Goal: Navigation & Orientation: Find specific page/section

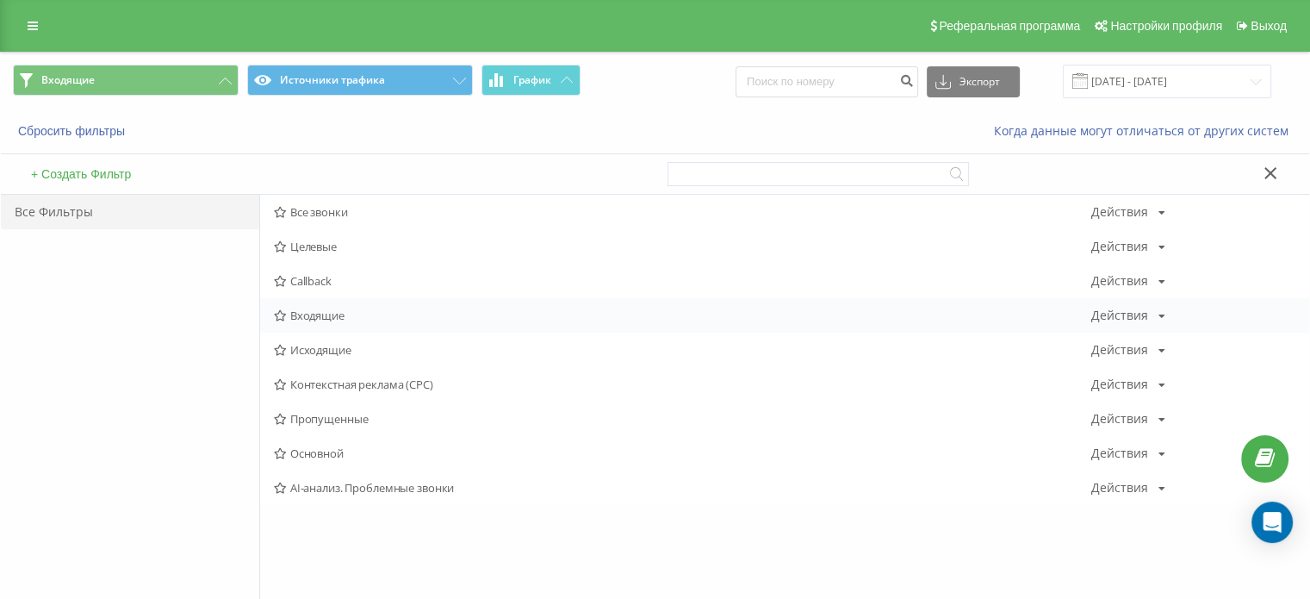
click at [344, 316] on span "Входящие" at bounding box center [682, 315] width 817 height 12
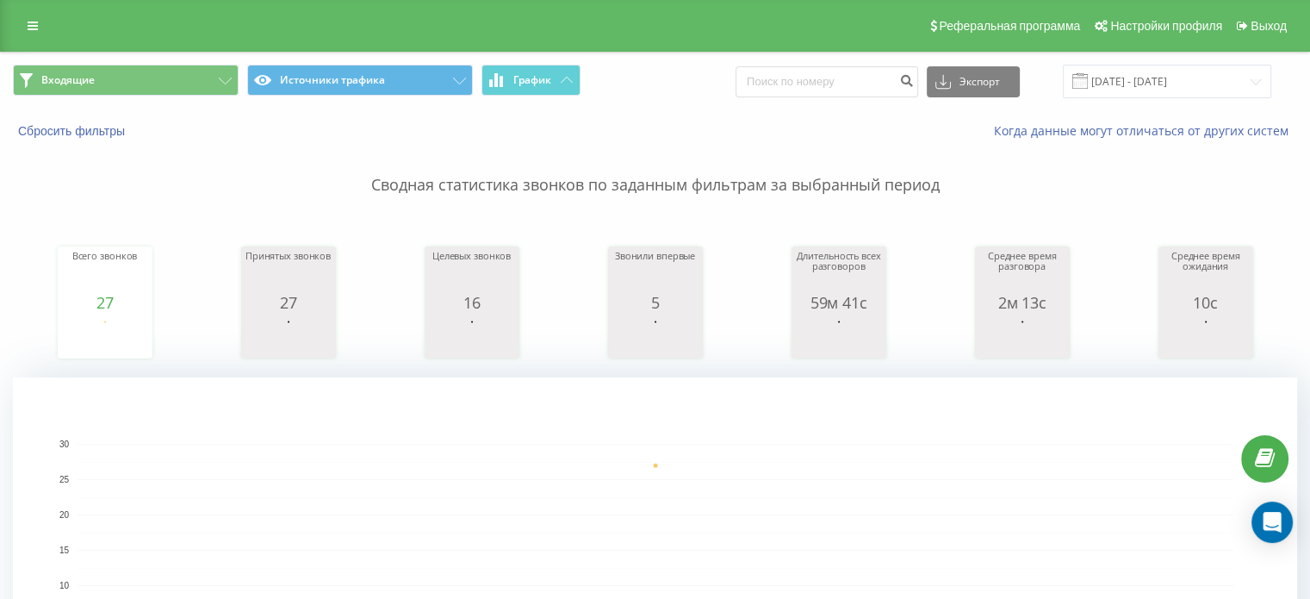
click at [200, 48] on div "Реферальная программа Настройки профиля Выход" at bounding box center [655, 26] width 1310 height 52
click at [196, 73] on button "Входящие" at bounding box center [126, 80] width 226 height 31
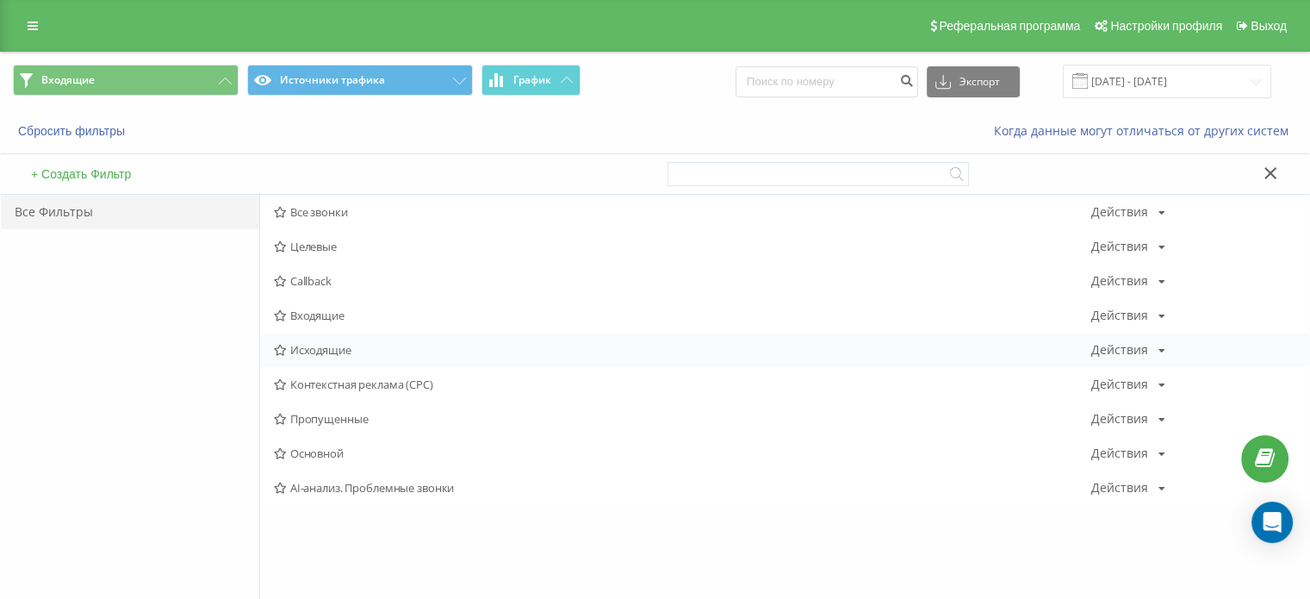
click at [355, 352] on span "Исходящие" at bounding box center [682, 350] width 817 height 12
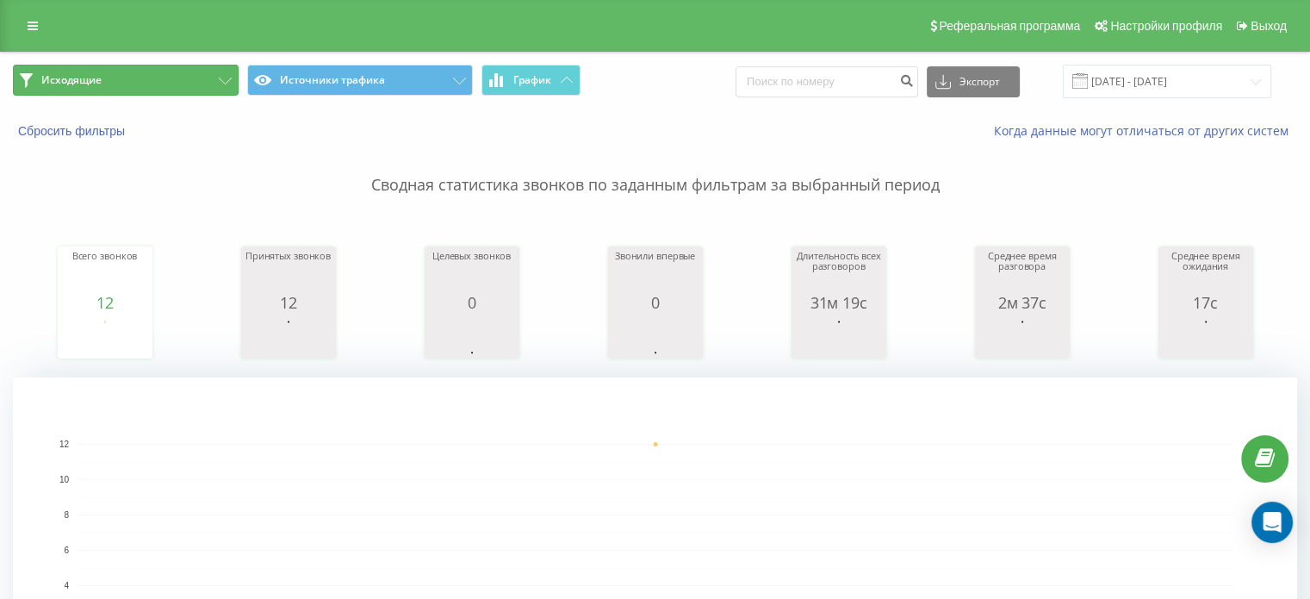
click at [146, 90] on button "Исходящие" at bounding box center [126, 80] width 226 height 31
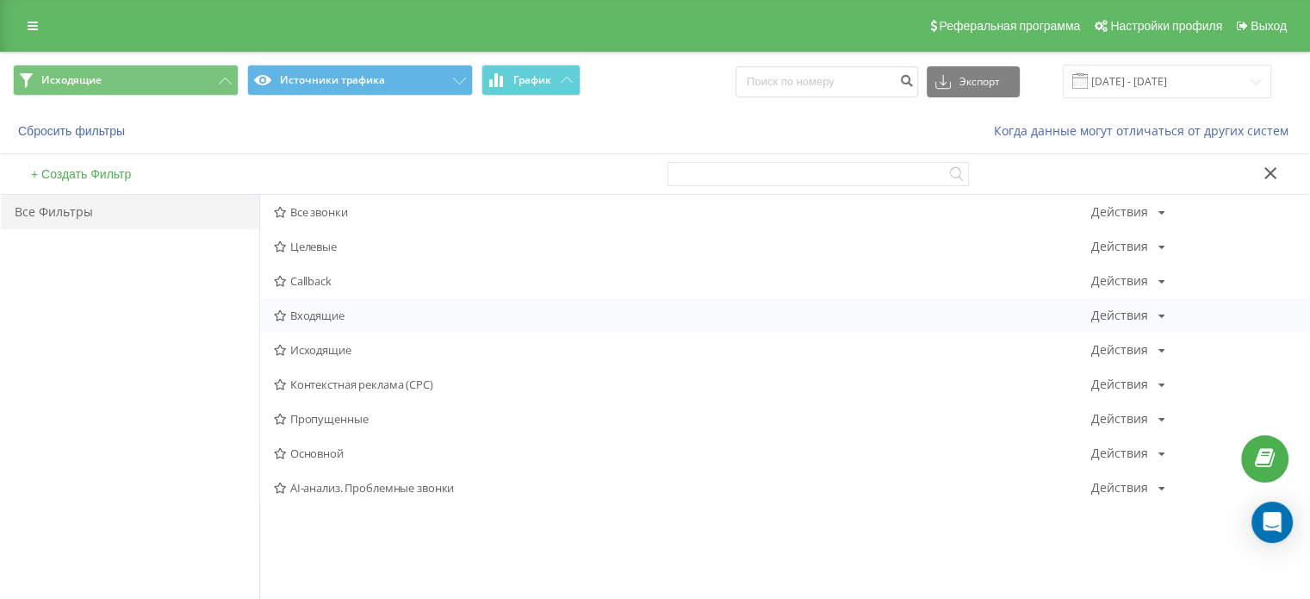
click at [304, 309] on span "Входящие" at bounding box center [682, 315] width 817 height 12
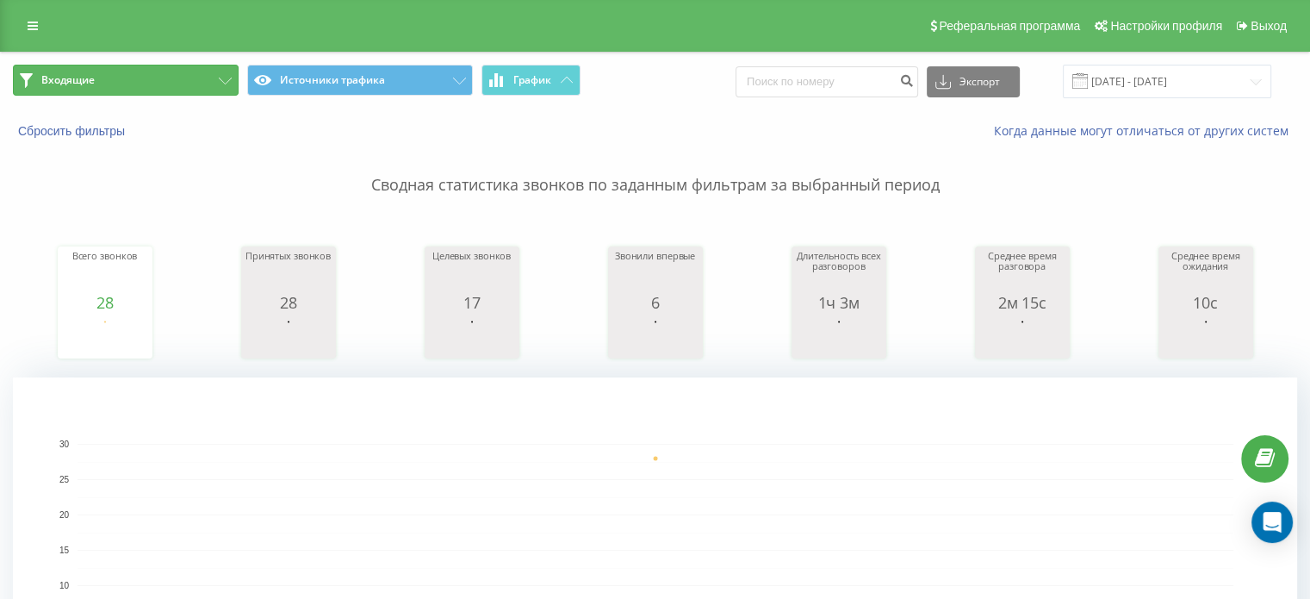
click at [172, 71] on button "Входящие" at bounding box center [126, 80] width 226 height 31
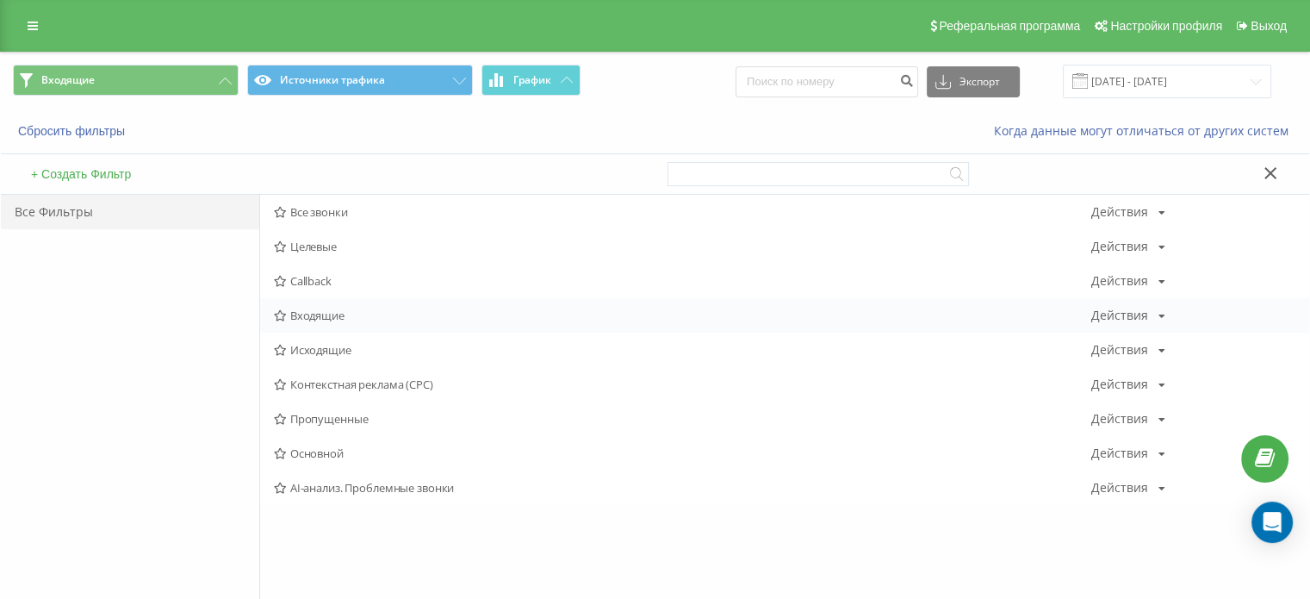
click at [324, 323] on div "Входящие Действия Редактировать Копировать Удалить По умолчанию Поделиться" at bounding box center [784, 315] width 1049 height 34
click at [324, 320] on span "Входящие" at bounding box center [682, 315] width 817 height 12
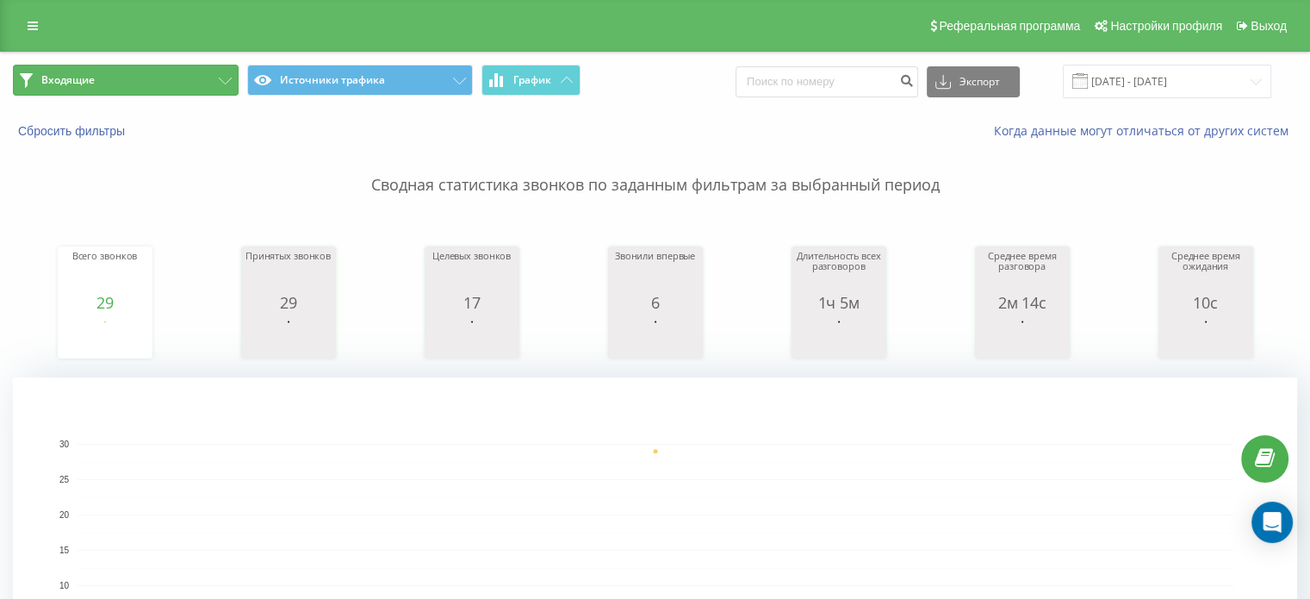
click at [107, 76] on button "Входящие" at bounding box center [126, 80] width 226 height 31
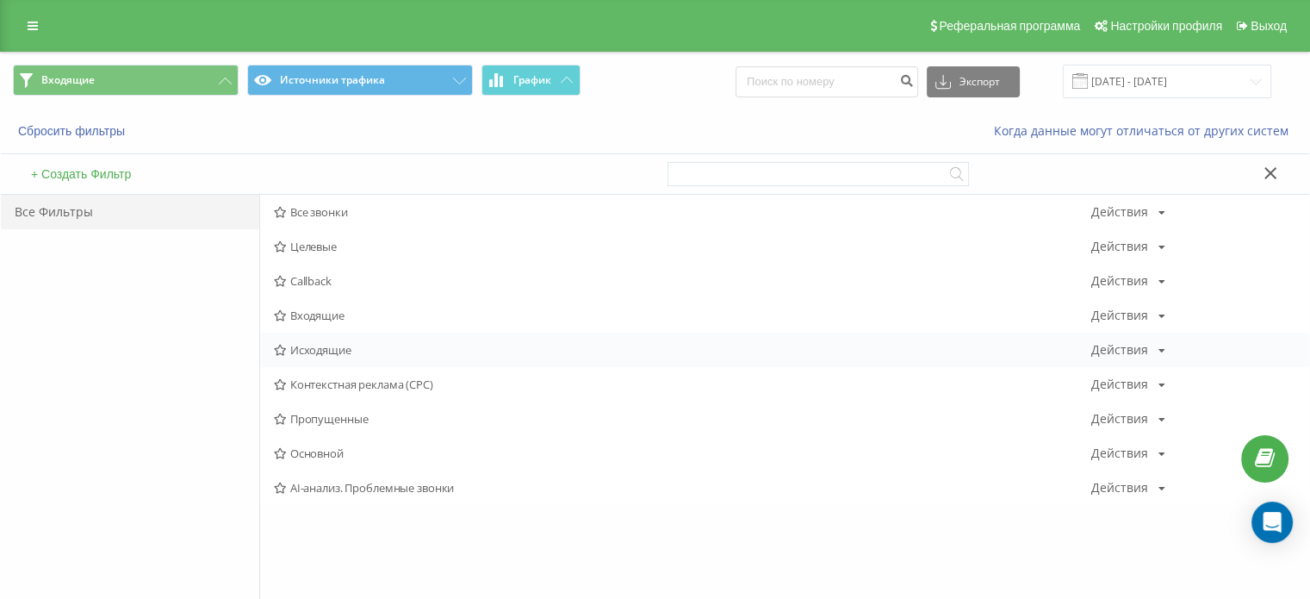
click at [330, 338] on div "Исходящие Действия Редактировать Копировать Удалить По умолчанию Поделиться" at bounding box center [784, 349] width 1049 height 34
click at [330, 337] on div "Исходящие Действия Редактировать Копировать Удалить По умолчанию Поделиться" at bounding box center [784, 349] width 1049 height 34
click at [337, 351] on span "Исходящие" at bounding box center [682, 350] width 817 height 12
